Goal: Task Accomplishment & Management: Use online tool/utility

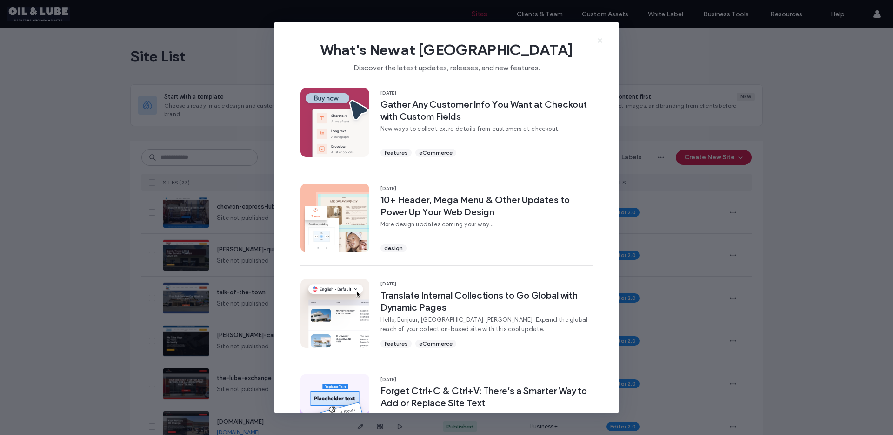
click at [599, 40] on use at bounding box center [600, 40] width 4 height 4
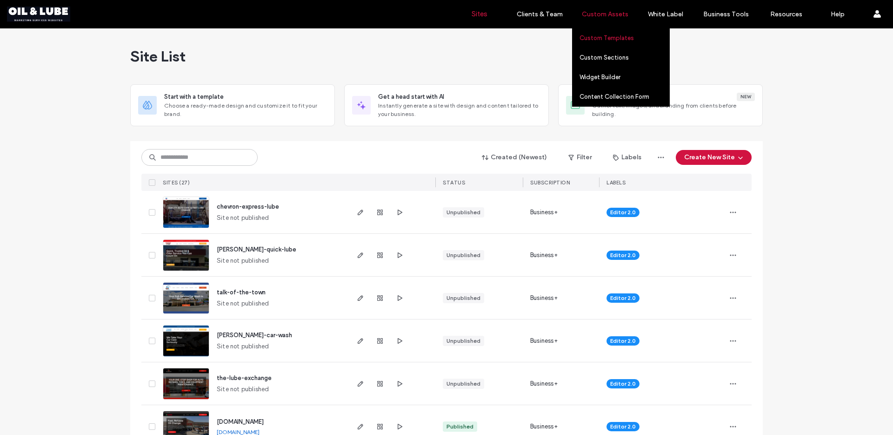
click at [606, 35] on label "Custom Templates" at bounding box center [607, 37] width 54 height 7
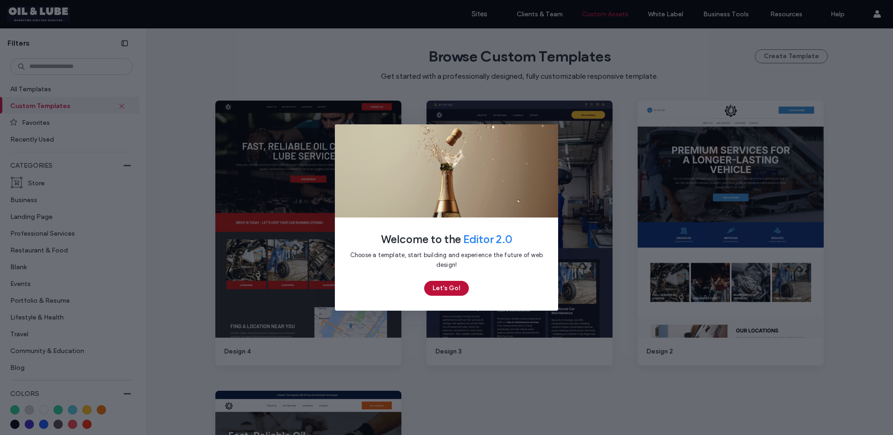
click at [447, 288] on button "Let's Go!" at bounding box center [446, 288] width 45 height 15
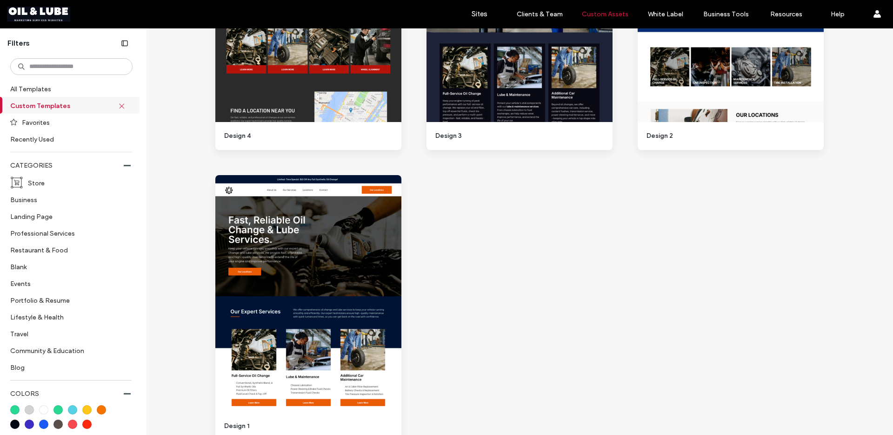
scroll to position [210, 0]
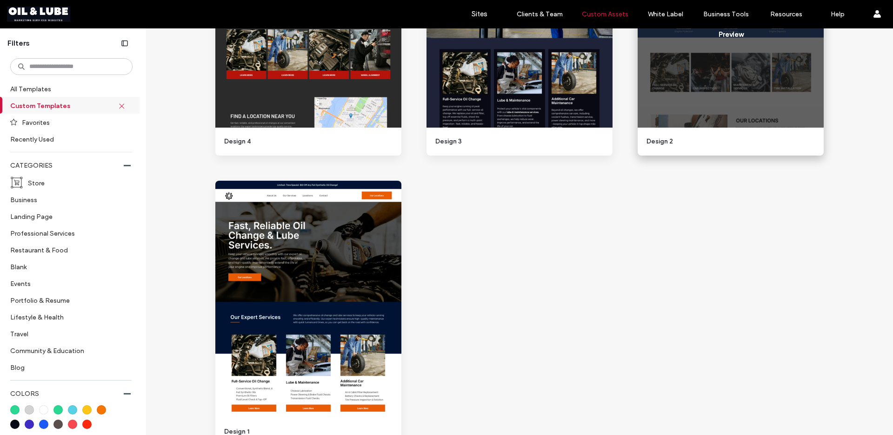
click at [704, 148] on div "Start Building Preview" at bounding box center [731, 23] width 186 height 265
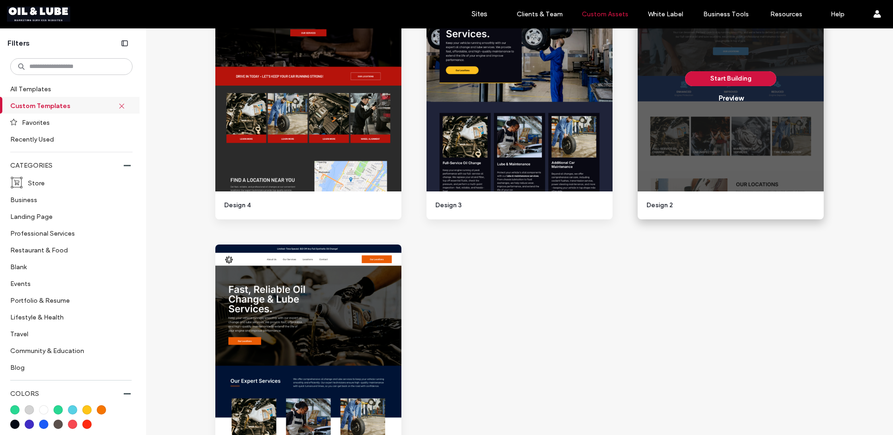
scroll to position [134, 0]
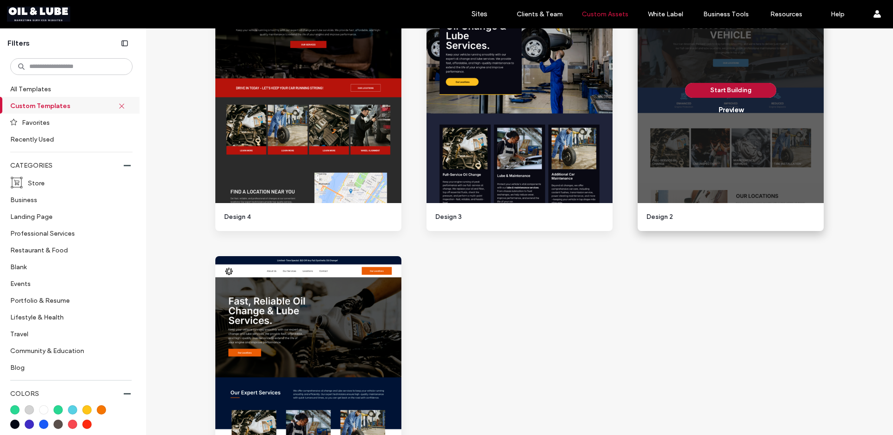
click at [724, 89] on button "Start Building" at bounding box center [730, 90] width 91 height 15
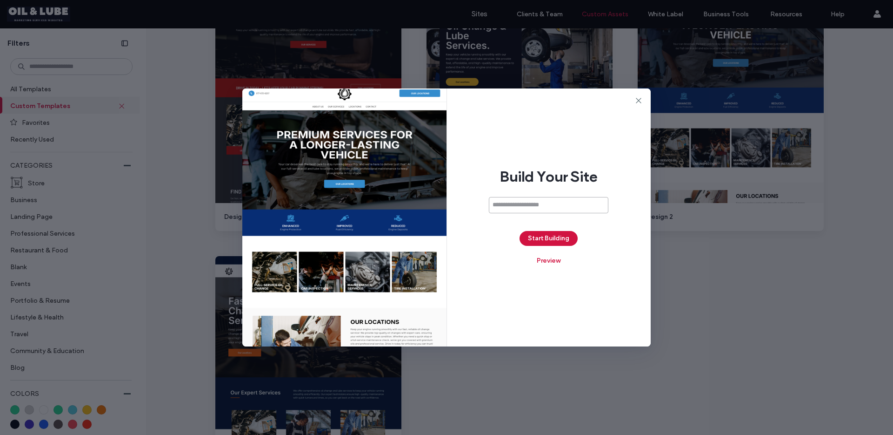
paste input "**********"
type input "**********"
click at [552, 240] on button "Start Building" at bounding box center [549, 238] width 58 height 15
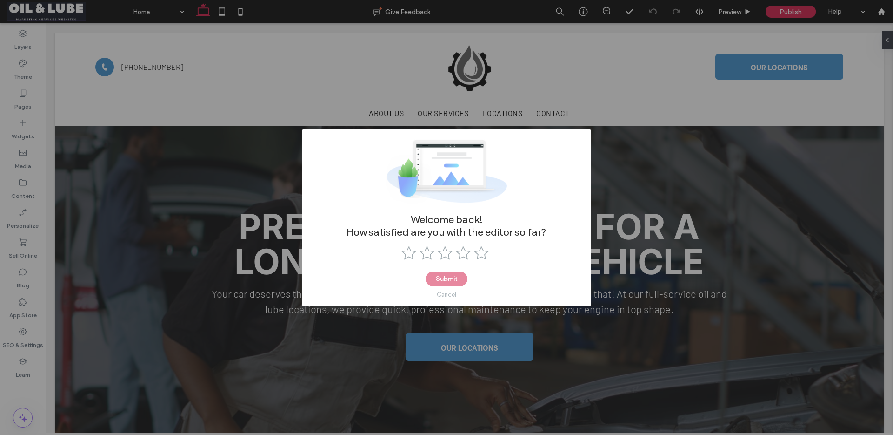
click at [445, 292] on div "Cancel" at bounding box center [447, 294] width 20 height 7
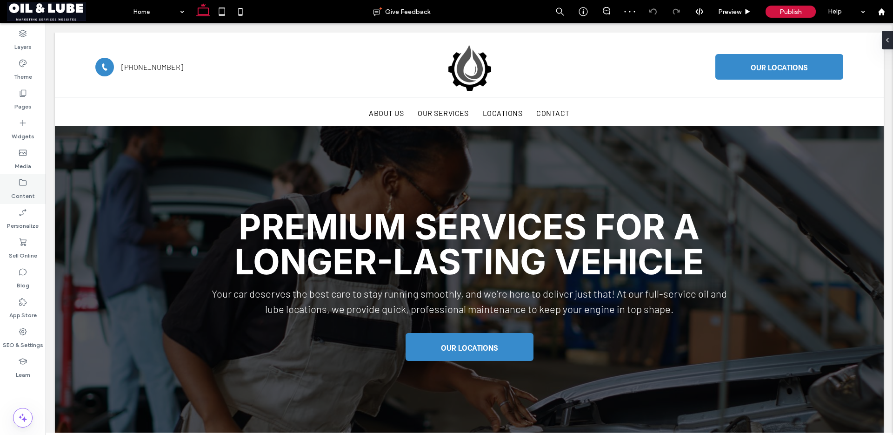
click at [21, 192] on label "Content" at bounding box center [23, 193] width 24 height 13
